Goal: Task Accomplishment & Management: Manage account settings

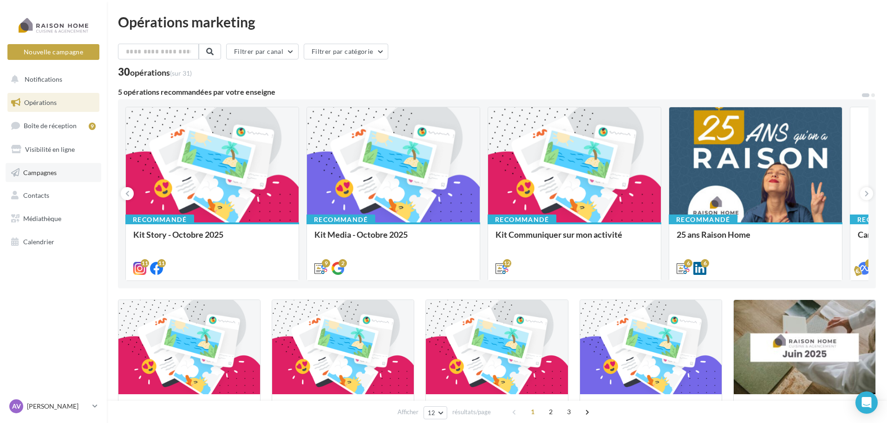
click at [53, 173] on span "Campagnes" at bounding box center [39, 172] width 33 height 8
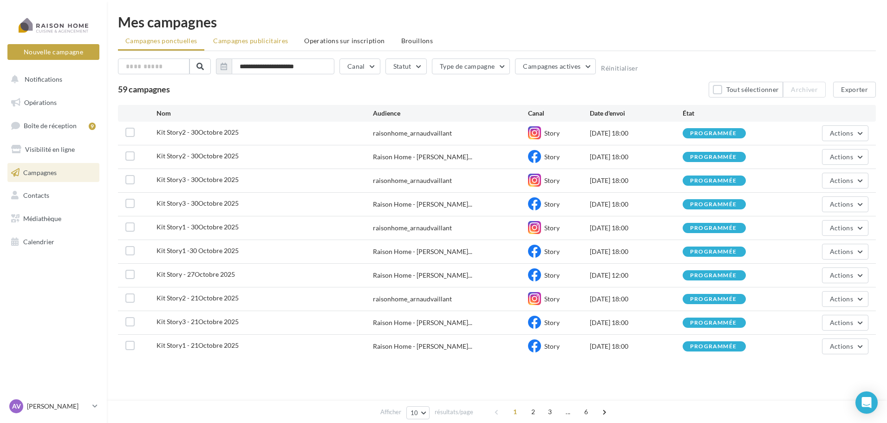
click at [265, 39] on span "Campagnes publicitaires" at bounding box center [250, 41] width 75 height 8
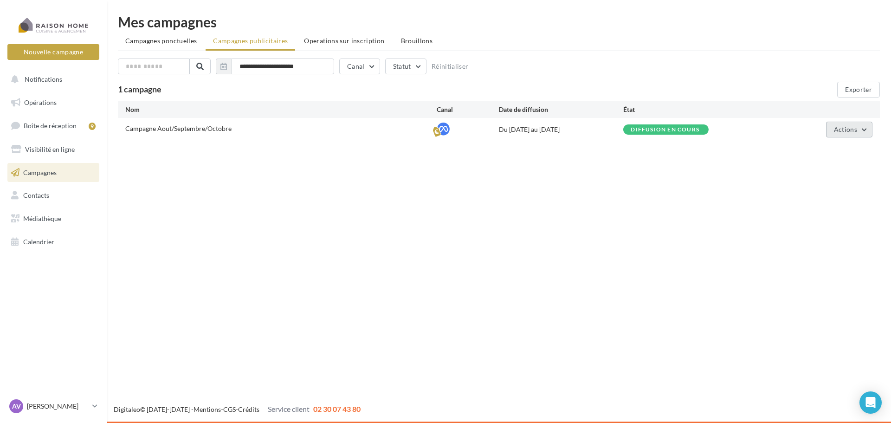
click at [851, 127] on span "Actions" at bounding box center [845, 129] width 23 height 8
click at [824, 151] on button "Éditer" at bounding box center [826, 151] width 93 height 24
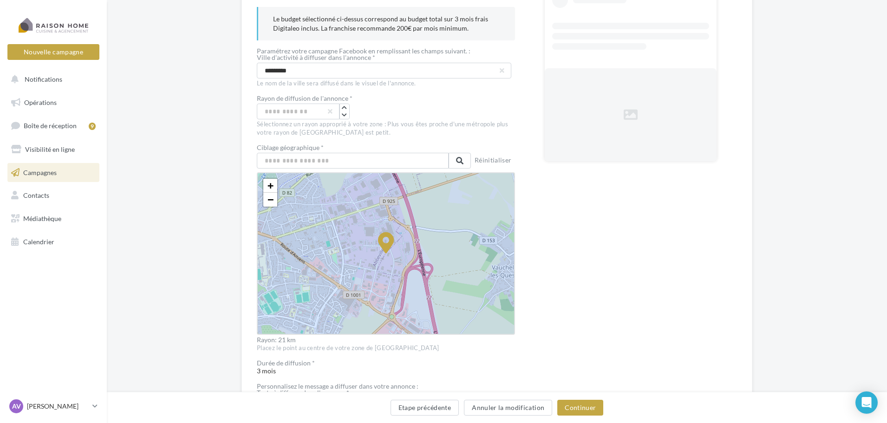
scroll to position [139, 0]
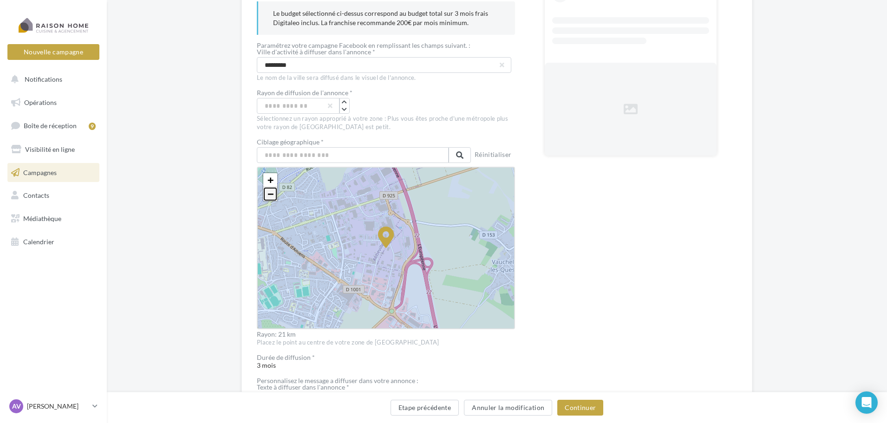
click at [274, 196] on link "−" at bounding box center [270, 194] width 14 height 14
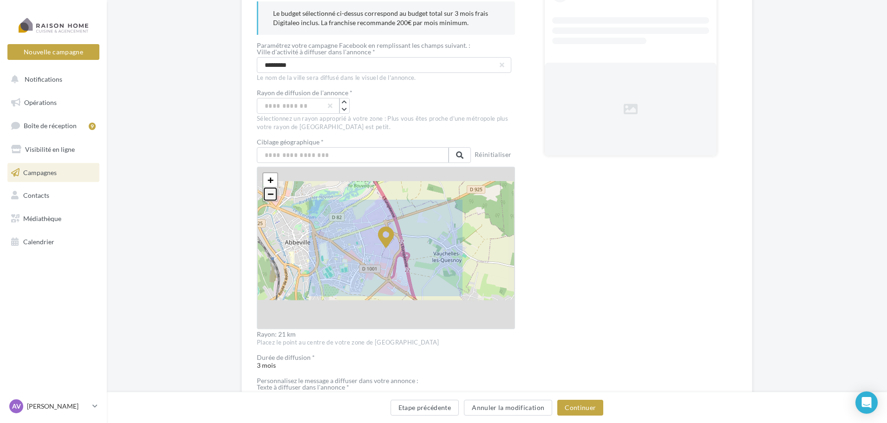
click at [274, 196] on link "−" at bounding box center [270, 194] width 14 height 14
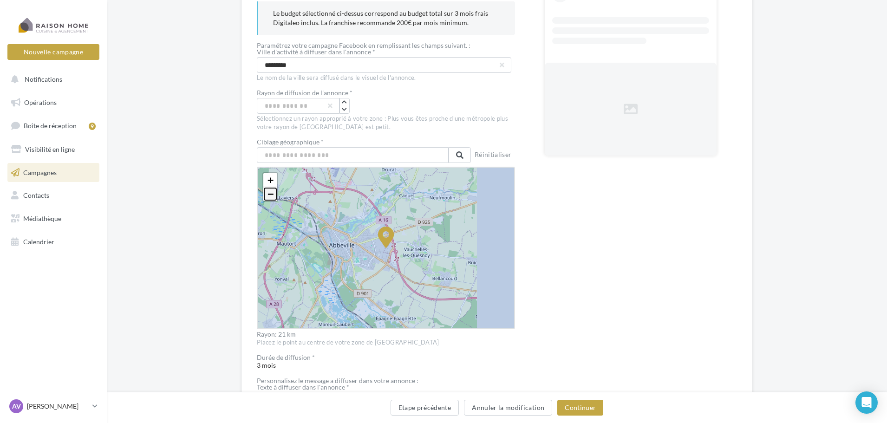
click at [274, 196] on link "−" at bounding box center [270, 194] width 14 height 14
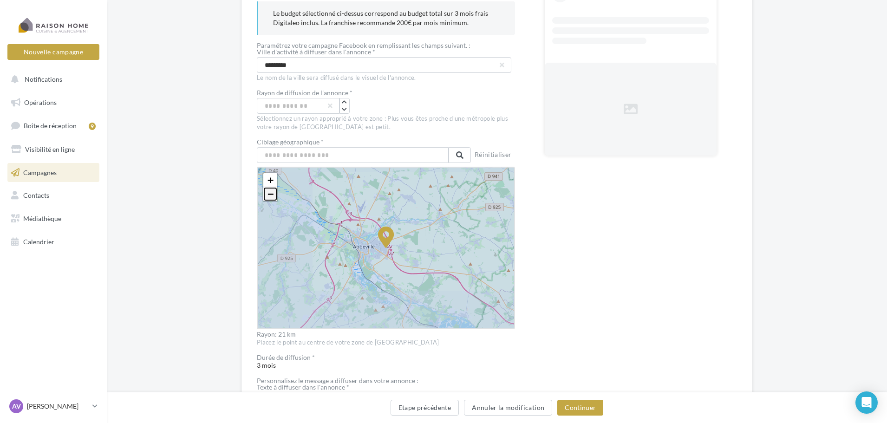
click at [274, 196] on link "−" at bounding box center [270, 194] width 14 height 14
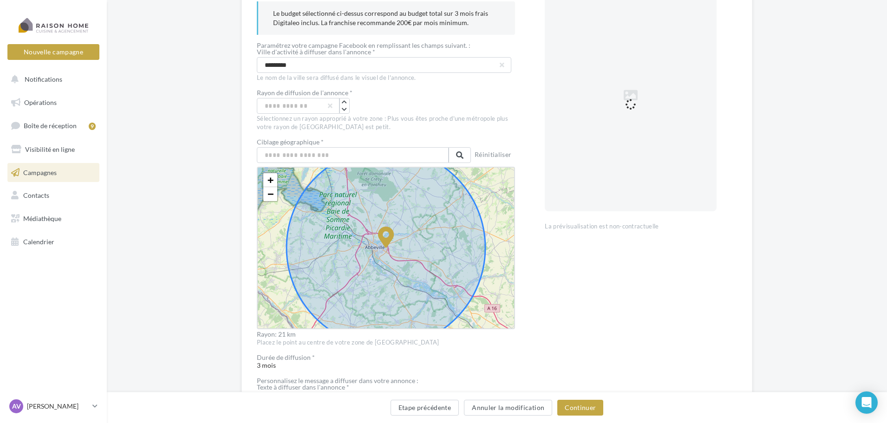
click at [789, 200] on div "Edition de la publicité Facebook Budget * *** Le budget sélectionné ci-dessus c…" at bounding box center [497, 315] width 780 height 753
click at [343, 110] on icon "button" at bounding box center [344, 110] width 5 height 6
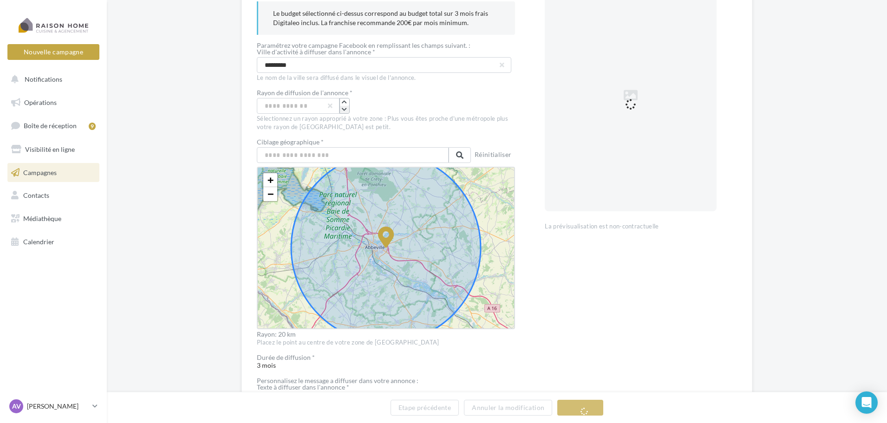
click at [344, 110] on icon "button" at bounding box center [344, 110] width 5 height 6
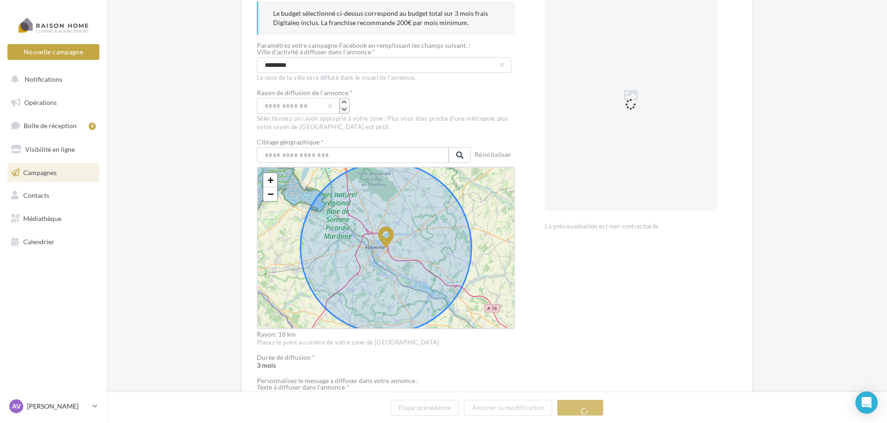
click at [344, 110] on icon "button" at bounding box center [344, 110] width 5 height 6
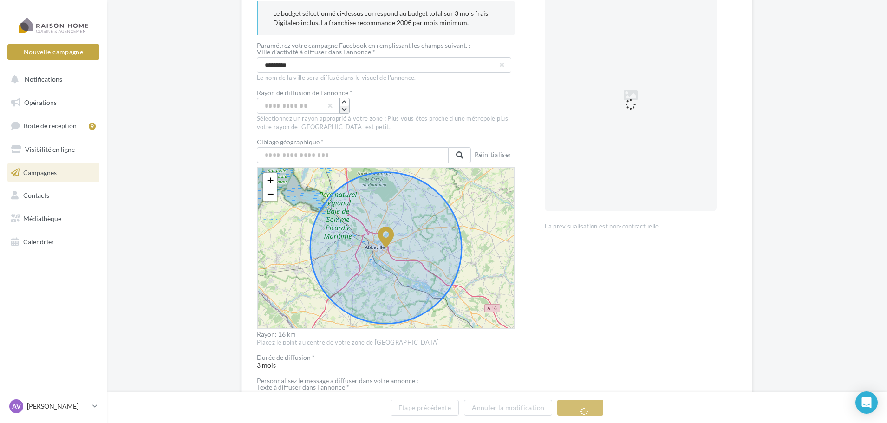
click at [344, 110] on icon "button" at bounding box center [344, 110] width 5 height 6
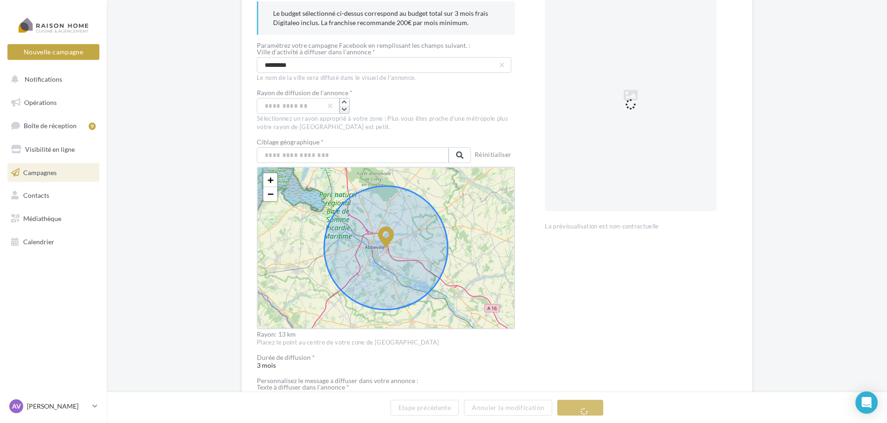
click at [344, 110] on icon "button" at bounding box center [344, 110] width 5 height 6
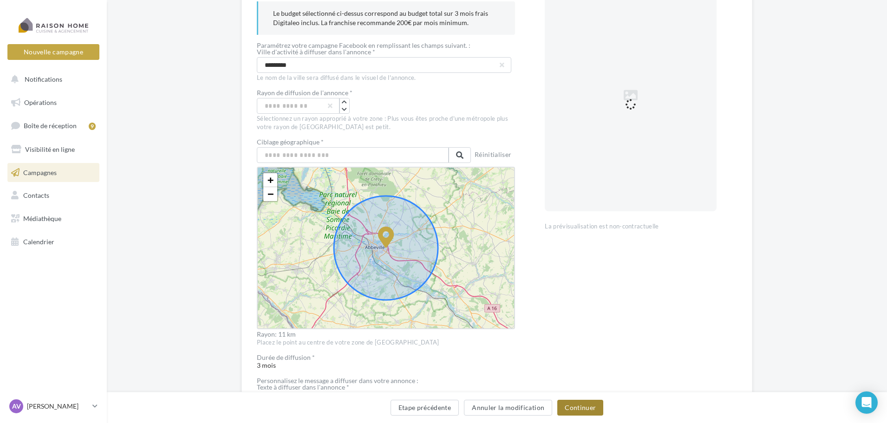
click at [590, 409] on button "Continuer" at bounding box center [580, 408] width 46 height 16
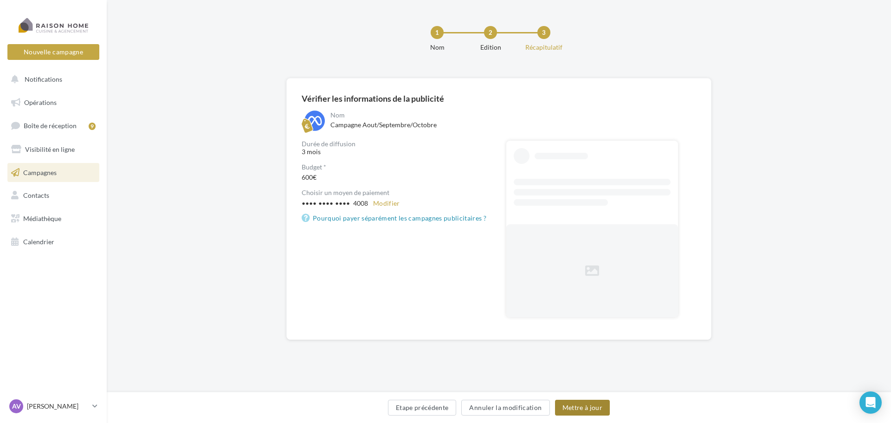
click at [594, 409] on button "Mettre à jour" at bounding box center [582, 408] width 55 height 16
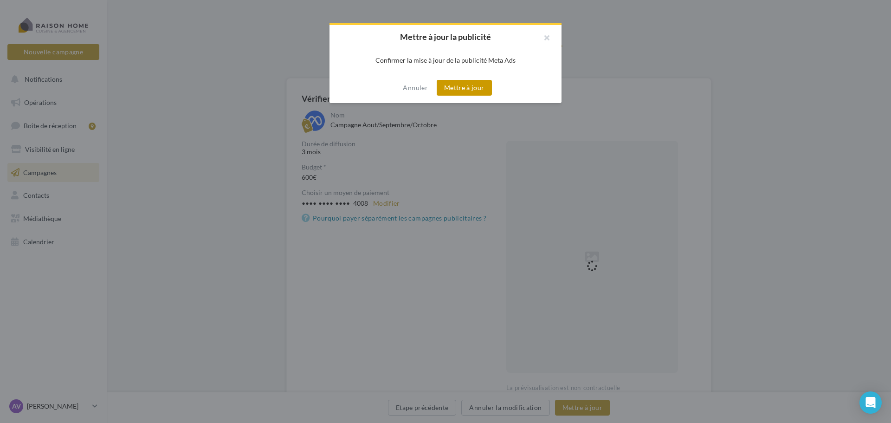
click at [469, 85] on button "Mettre à jour" at bounding box center [464, 88] width 55 height 16
